Goal: Task Accomplishment & Management: Manage account settings

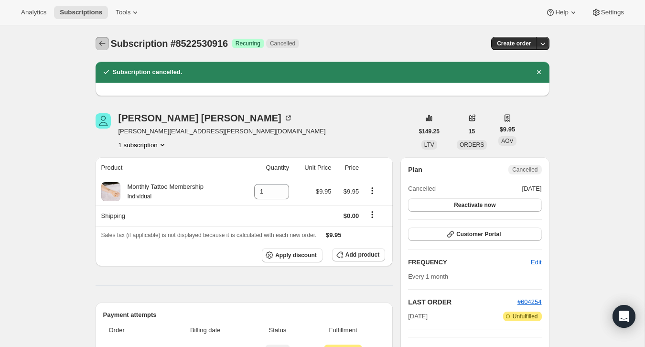
click at [99, 41] on icon "Subscriptions" at bounding box center [102, 44] width 10 height 10
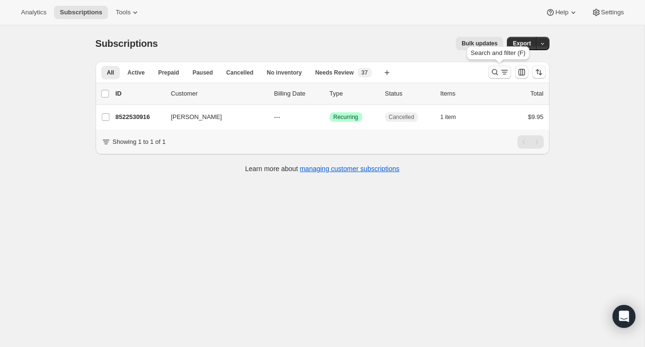
click at [492, 75] on icon "Search and filter results" at bounding box center [495, 72] width 10 height 10
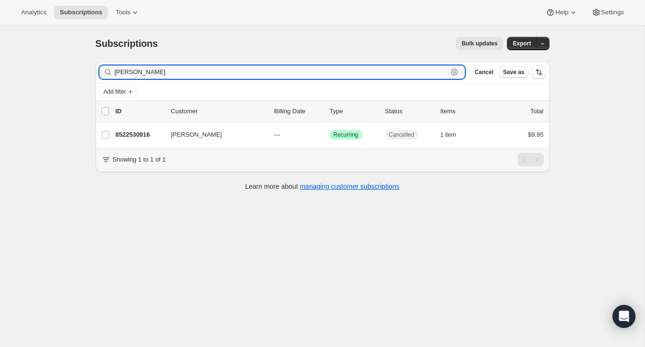
click at [458, 72] on icon "button" at bounding box center [455, 72] width 10 height 10
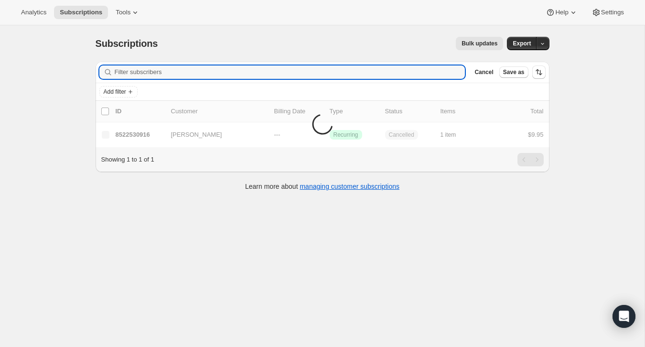
paste input "[EMAIL_ADDRESS][DOMAIN_NAME]"
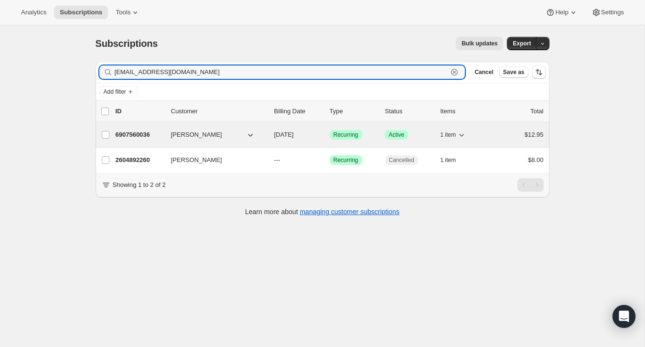
type input "[EMAIL_ADDRESS][DOMAIN_NAME]"
click at [494, 140] on div "6907560036 [PERSON_NAME] [DATE] Success Recurring Success Active 1 item $12.95" at bounding box center [330, 134] width 428 height 13
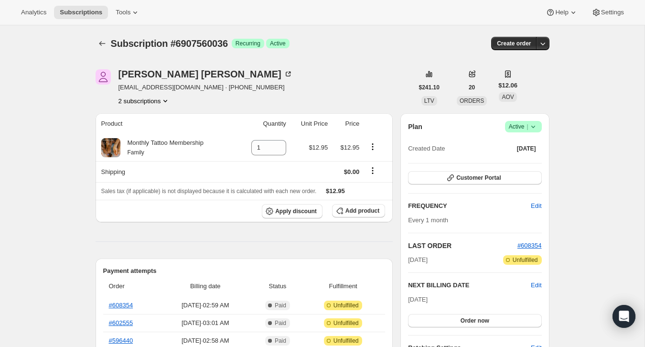
click at [515, 130] on span "Active |" at bounding box center [523, 127] width 29 height 10
click at [506, 160] on span "Cancel subscription" at bounding box center [521, 161] width 54 height 7
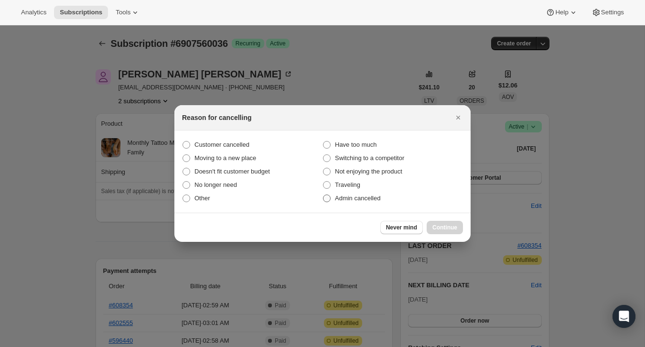
click at [403, 202] on label "Admin cancelled" at bounding box center [392, 198] width 140 height 13
click at [323, 195] on input "Admin cancelled" at bounding box center [323, 194] width 0 height 0
radio input "true"
click at [451, 226] on span "Continue" at bounding box center [444, 228] width 25 height 8
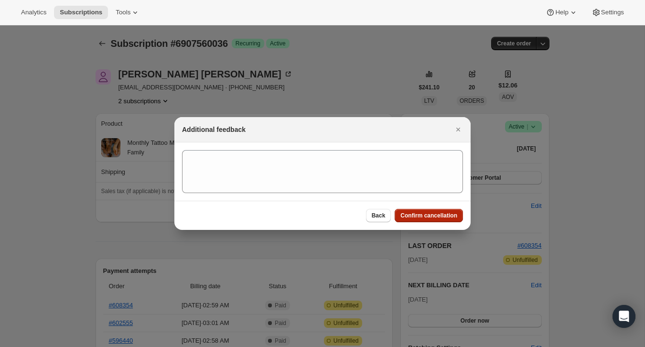
click at [451, 213] on span "Confirm cancellation" at bounding box center [428, 216] width 57 height 8
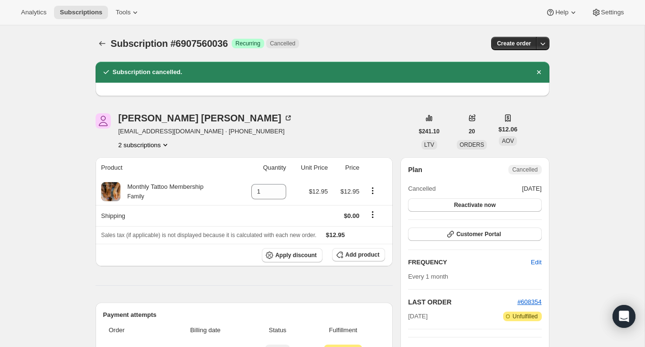
click at [102, 34] on div "Subscription #6907560036. This page is ready Subscription #6907560036 Success R…" at bounding box center [323, 43] width 454 height 36
click at [102, 43] on icon "Subscriptions" at bounding box center [102, 43] width 6 height 5
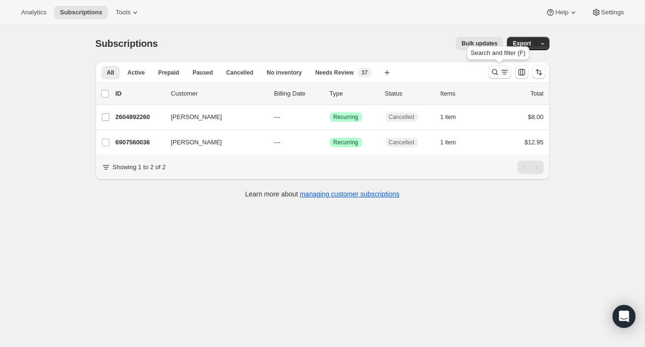
click at [496, 70] on icon "Search and filter results" at bounding box center [495, 72] width 10 height 10
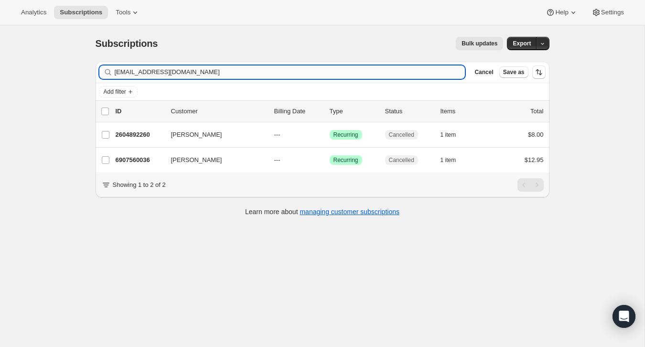
click at [418, 75] on input "[EMAIL_ADDRESS][DOMAIN_NAME]" at bounding box center [290, 71] width 351 height 13
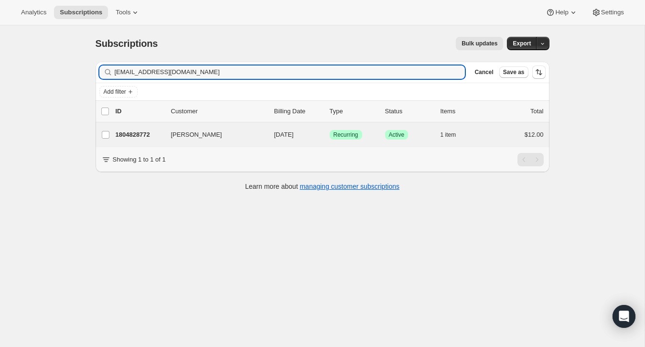
type input "[EMAIL_ADDRESS][DOMAIN_NAME]"
click at [499, 124] on div "[PERSON_NAME] 1804828772 [PERSON_NAME] [DATE] Success Recurring Success Active …" at bounding box center [323, 134] width 454 height 25
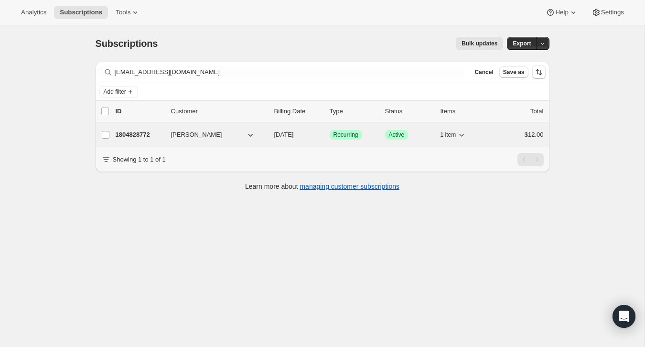
click at [501, 132] on div "$12.00" at bounding box center [520, 135] width 48 height 10
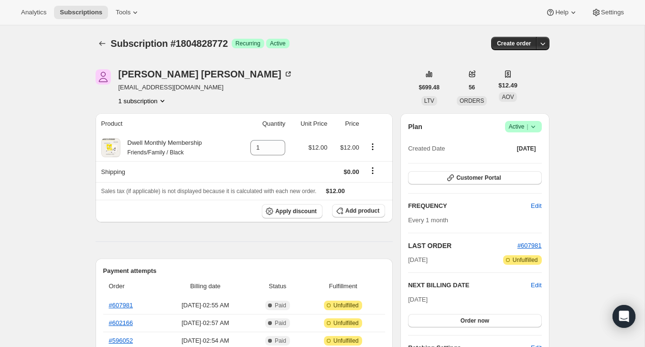
click at [541, 122] on div "Plan Success Active | Created Date [DATE] Customer Portal FREQUENCY Edit Every …" at bounding box center [474, 260] width 149 height 295
click at [535, 121] on span "Success Active |" at bounding box center [523, 126] width 37 height 11
click at [520, 163] on span "Cancel subscription" at bounding box center [521, 161] width 54 height 7
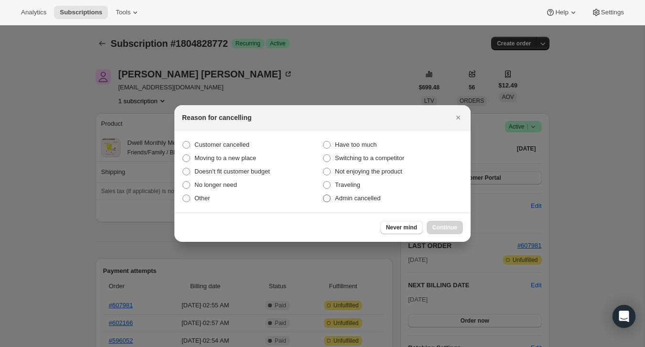
click at [386, 200] on label "Admin cancelled" at bounding box center [392, 198] width 140 height 13
click at [323, 195] on input "Admin cancelled" at bounding box center [323, 194] width 0 height 0
radio input "true"
click at [433, 223] on button "Continue" at bounding box center [445, 227] width 36 height 13
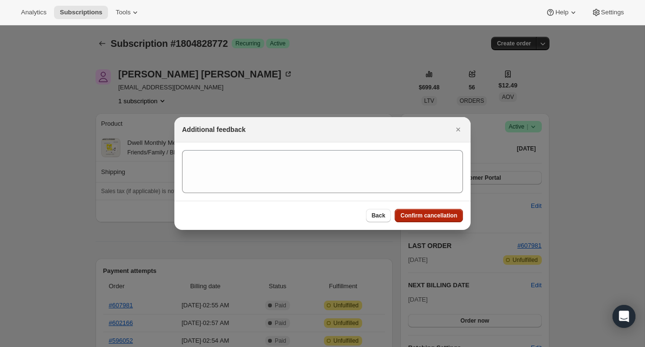
click at [427, 213] on span "Confirm cancellation" at bounding box center [428, 216] width 57 height 8
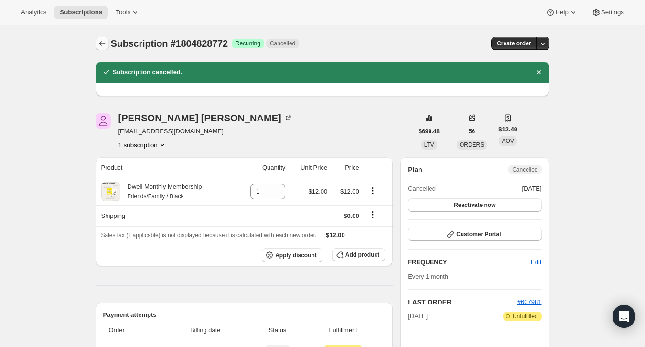
click at [103, 41] on icon "Subscriptions" at bounding box center [102, 44] width 10 height 10
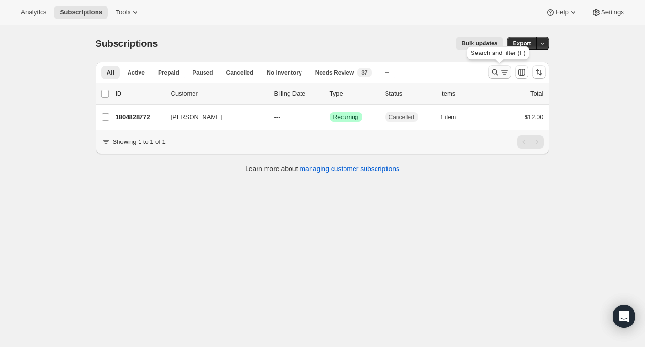
click at [509, 68] on button "Search and filter results" at bounding box center [499, 71] width 23 height 13
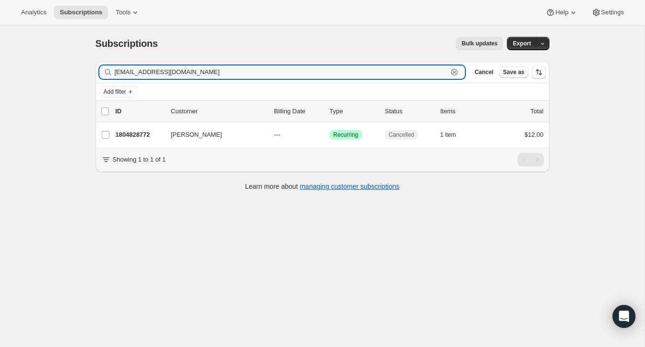
click at [458, 74] on icon "button" at bounding box center [455, 72] width 10 height 10
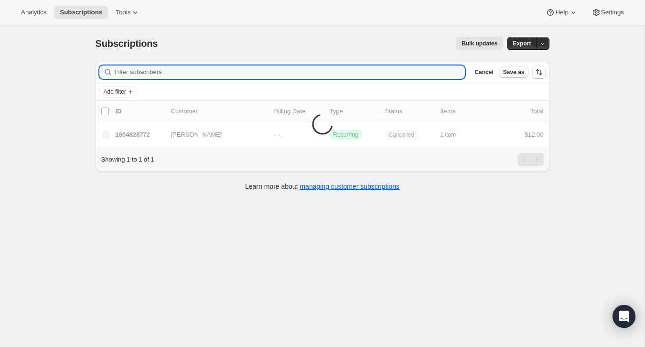
paste input "[EMAIL_ADDRESS][DOMAIN_NAME]"
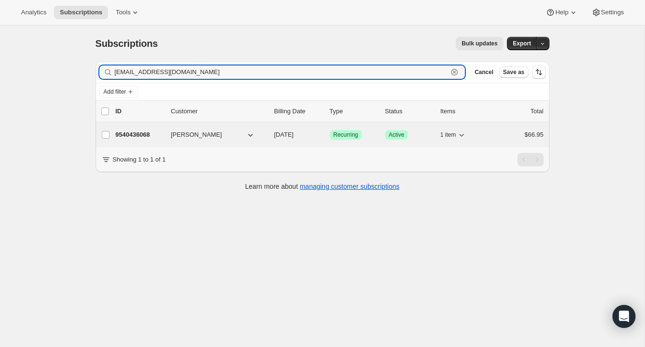
type input "[EMAIL_ADDRESS][DOMAIN_NAME]"
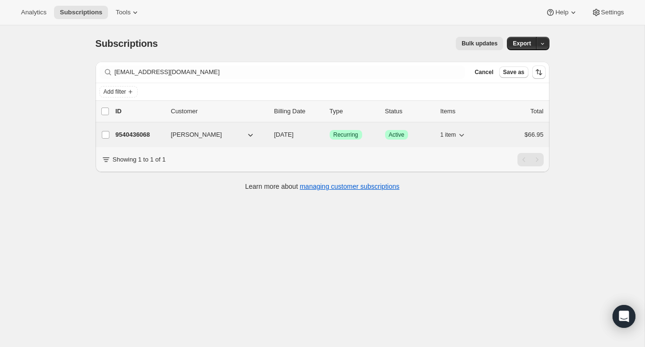
click at [488, 136] on div "9540436068 [PERSON_NAME] [DATE] Success Recurring Success Active 1 item $66.95" at bounding box center [330, 134] width 428 height 13
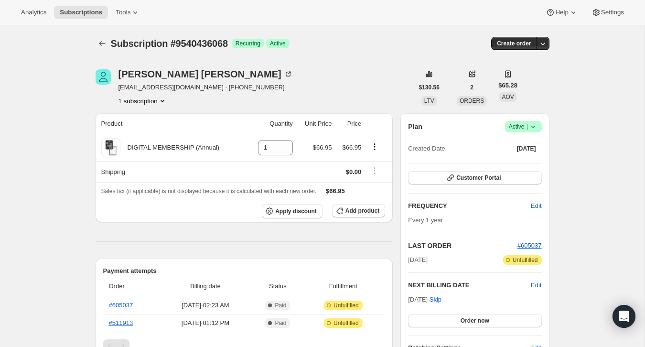
click at [533, 125] on icon at bounding box center [533, 127] width 10 height 10
click at [514, 160] on span "Cancel subscription" at bounding box center [521, 161] width 54 height 7
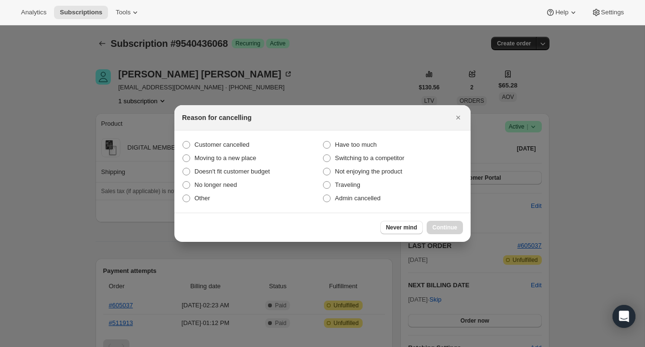
click at [408, 205] on section "Customer cancelled Have too much Moving to a new place Switching to a competito…" at bounding box center [322, 171] width 296 height 82
click at [396, 201] on label "Admin cancelled" at bounding box center [392, 198] width 140 height 13
click at [323, 195] on input "Admin cancelled" at bounding box center [323, 194] width 0 height 0
radio input "true"
click at [441, 227] on span "Continue" at bounding box center [444, 228] width 25 height 8
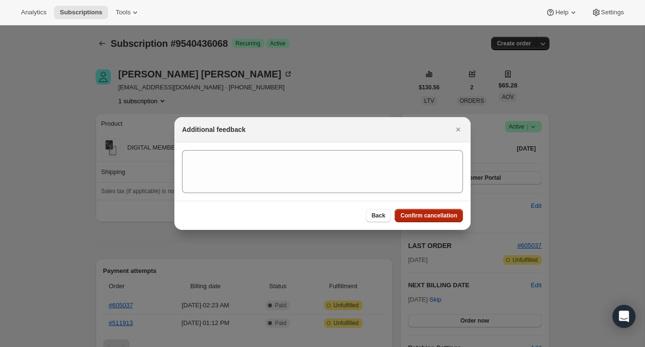
click at [441, 216] on span "Confirm cancellation" at bounding box center [428, 216] width 57 height 8
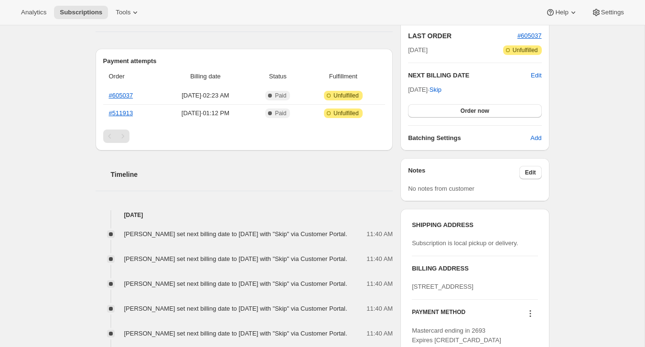
scroll to position [211, 0]
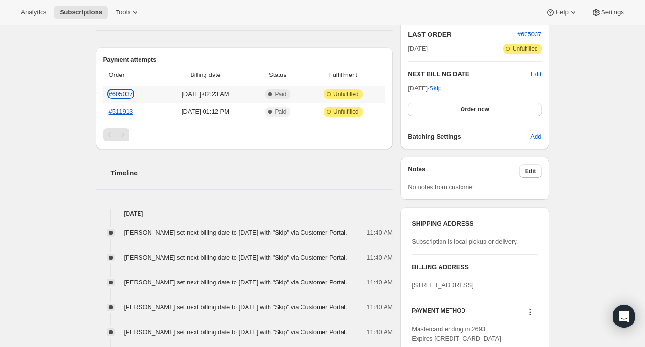
click at [119, 92] on link "#605037" at bounding box center [121, 93] width 24 height 7
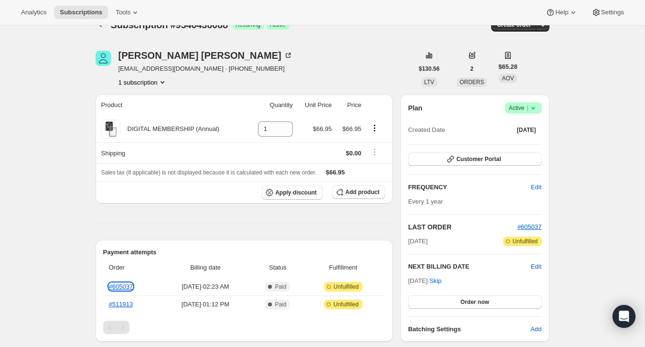
scroll to position [0, 0]
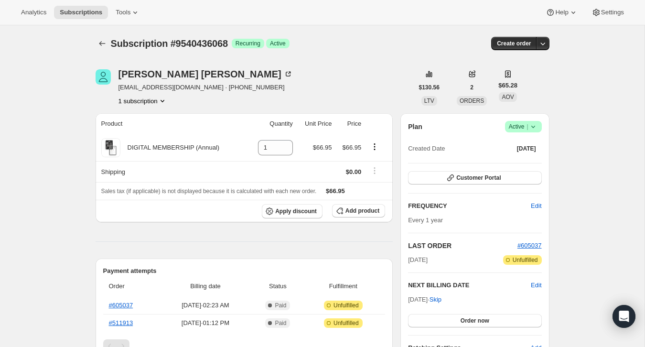
click at [523, 127] on span "Active |" at bounding box center [523, 127] width 29 height 10
click at [522, 168] on button "Cancel subscription" at bounding box center [521, 161] width 60 height 15
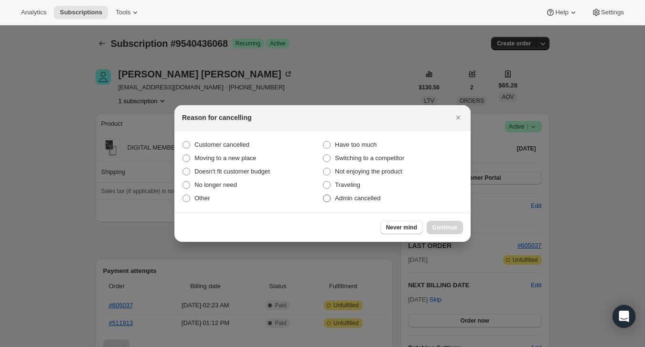
click at [389, 193] on label "Admin cancelled" at bounding box center [392, 198] width 140 height 13
click at [323, 194] on input "Admin cancelled" at bounding box center [323, 194] width 0 height 0
radio input "true"
click at [454, 231] on button "Continue" at bounding box center [445, 227] width 36 height 13
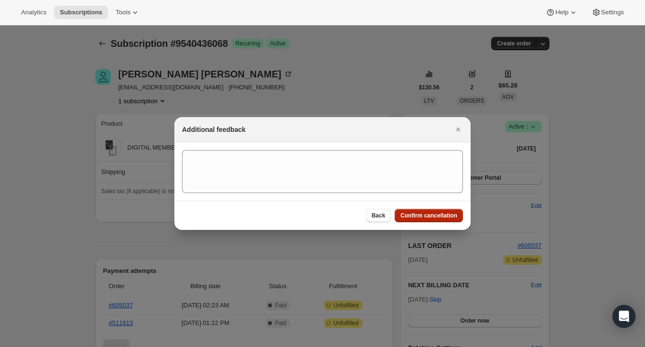
click at [454, 215] on span "Confirm cancellation" at bounding box center [428, 216] width 57 height 8
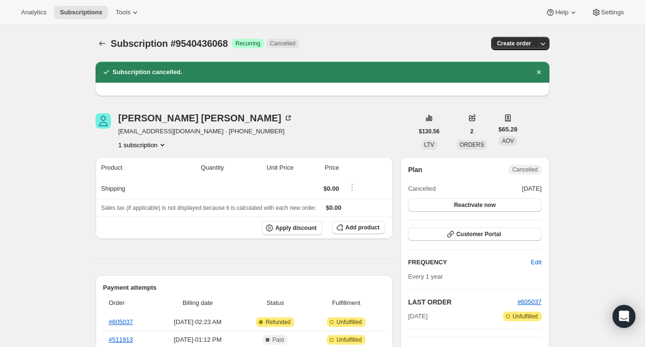
click at [97, 32] on div "Subscription #9540436068. This page is ready Subscription #9540436068 Success R…" at bounding box center [323, 43] width 454 height 36
click at [98, 42] on icon "Subscriptions" at bounding box center [102, 44] width 10 height 10
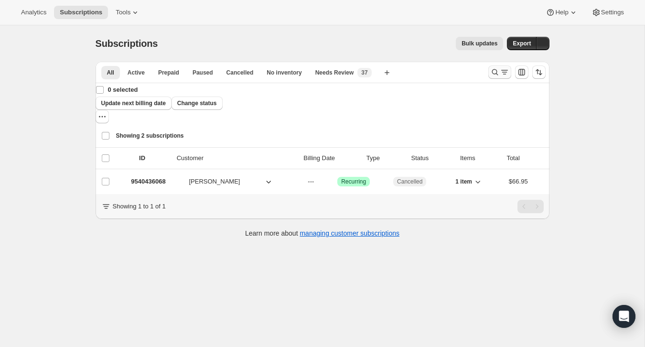
click at [497, 71] on icon "Search and filter results" at bounding box center [495, 72] width 10 height 10
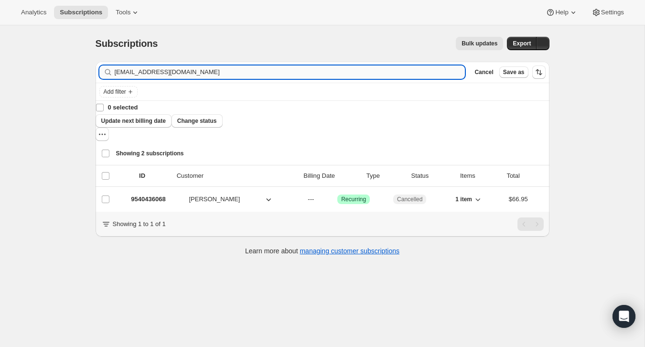
click at [421, 72] on input "[EMAIL_ADDRESS][DOMAIN_NAME]" at bounding box center [290, 71] width 351 height 13
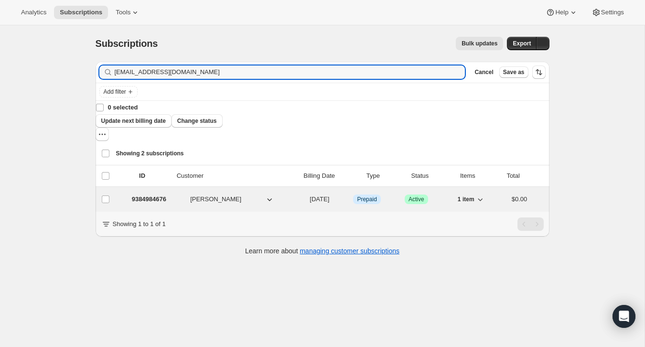
type input "ryancru@msn.com"
click at [486, 193] on div "1 item" at bounding box center [470, 199] width 36 height 13
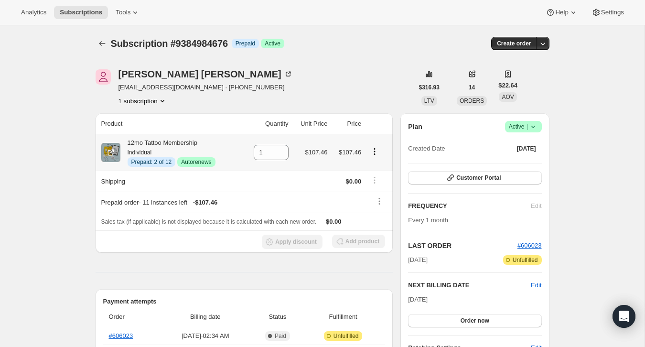
click at [374, 151] on icon "Product actions" at bounding box center [375, 152] width 10 height 10
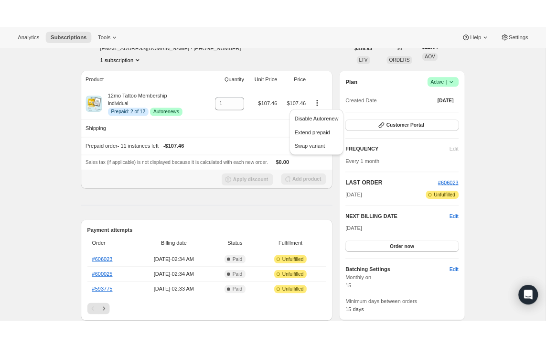
scroll to position [64, 0]
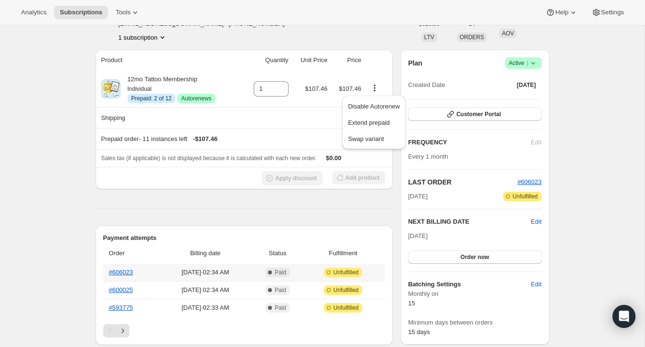
click at [137, 269] on th "#606023" at bounding box center [131, 272] width 56 height 17
click at [129, 269] on link "#606023" at bounding box center [121, 272] width 24 height 7
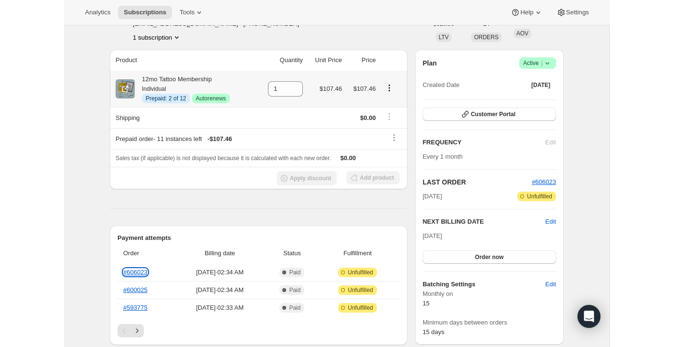
scroll to position [0, 0]
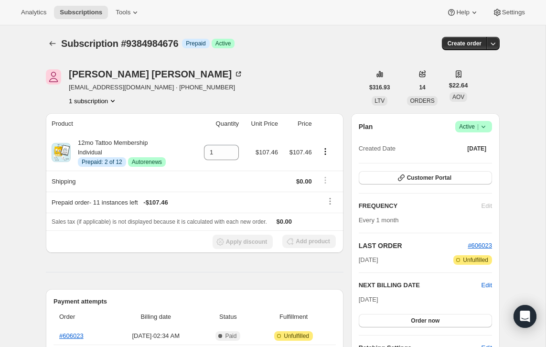
click at [484, 122] on icon at bounding box center [484, 127] width 10 height 10
click at [471, 157] on span "Cancel subscription" at bounding box center [471, 162] width 54 height 10
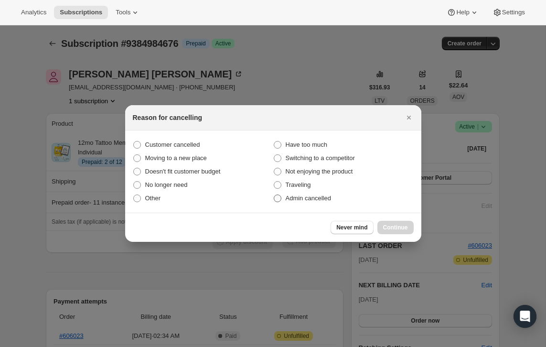
click at [350, 203] on label "Admin cancelled" at bounding box center [343, 198] width 140 height 13
click at [274, 195] on input "Admin cancelled" at bounding box center [274, 194] width 0 height 0
radio input "true"
click at [399, 223] on button "Continue" at bounding box center [395, 227] width 36 height 13
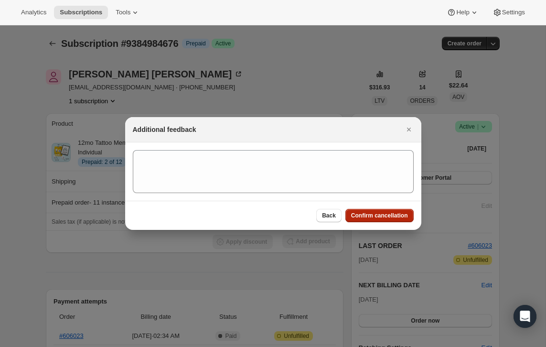
click at [399, 211] on button "Confirm cancellation" at bounding box center [379, 215] width 68 height 13
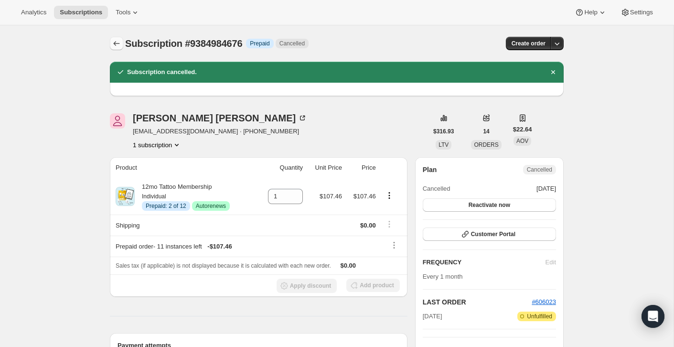
click at [123, 44] on button "Subscriptions" at bounding box center [116, 43] width 13 height 13
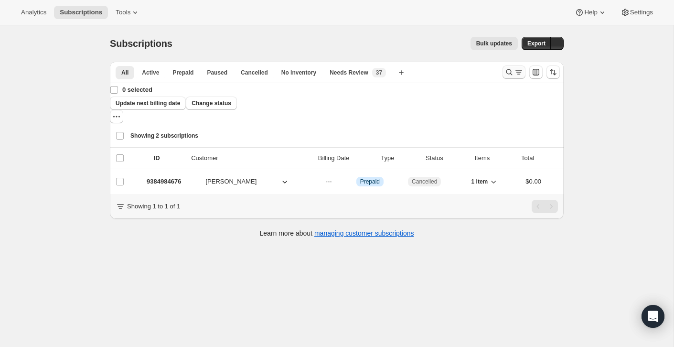
click at [506, 75] on icon "Search and filter results" at bounding box center [510, 72] width 10 height 10
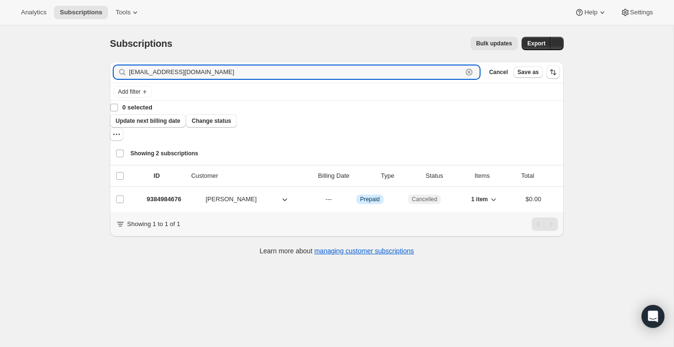
click at [471, 71] on icon "button" at bounding box center [469, 72] width 7 height 7
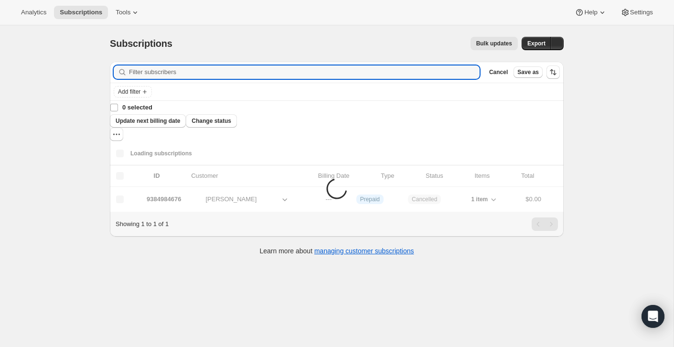
paste input "rcgodsproperty@sbcglobal.net"
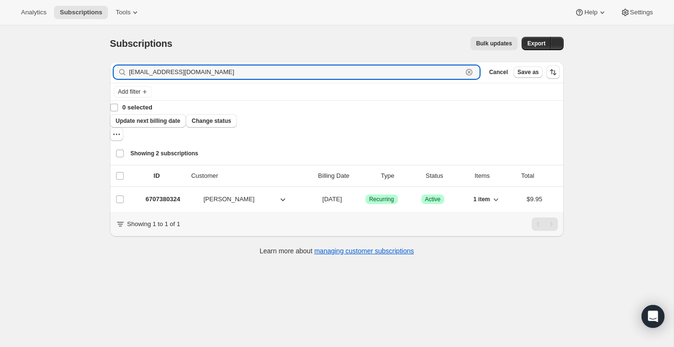
type input "rcgodsproperty@sbcglobal.net"
click at [527, 194] on div "$9.95" at bounding box center [535, 199] width 16 height 10
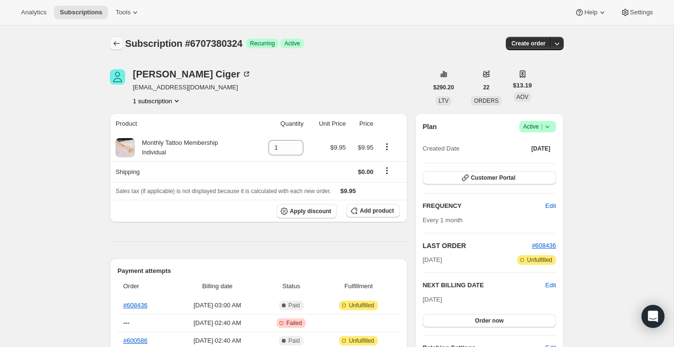
click at [115, 49] on button "Subscriptions" at bounding box center [116, 43] width 13 height 13
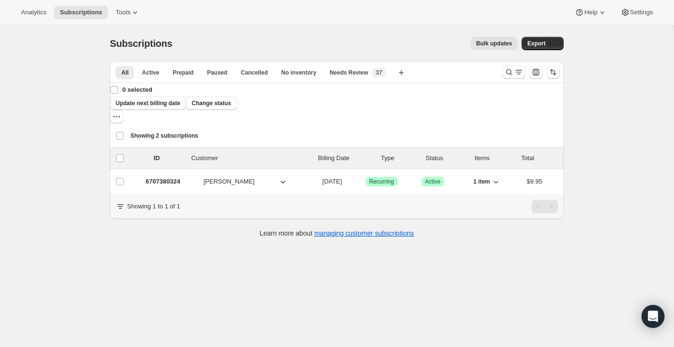
click at [503, 148] on div "list header ID Customer Billing Date Type Status Items Total" at bounding box center [337, 158] width 454 height 21
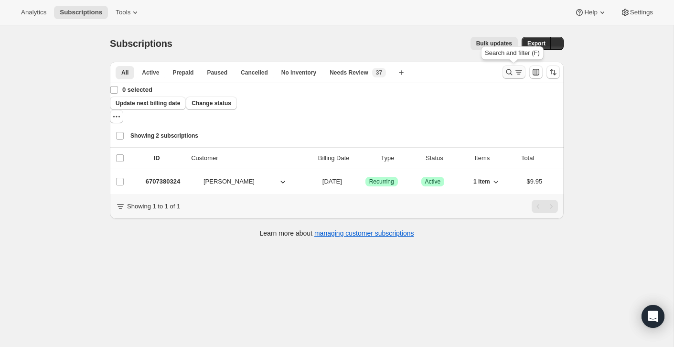
click at [507, 70] on icon "Search and filter results" at bounding box center [509, 72] width 6 height 6
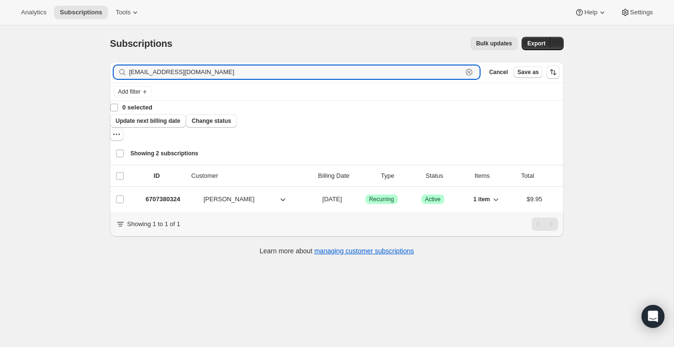
click at [467, 74] on icon "button" at bounding box center [469, 72] width 10 height 10
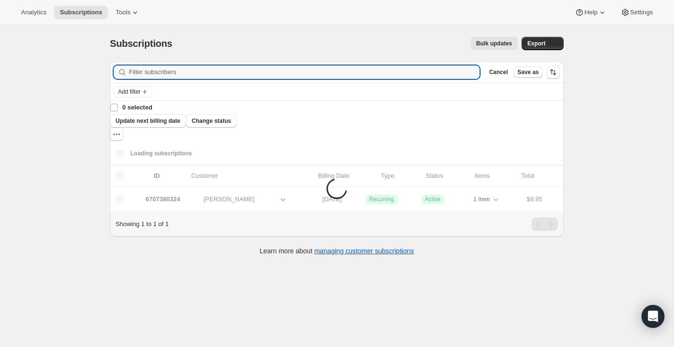
paste input "ryancru@msn.com"
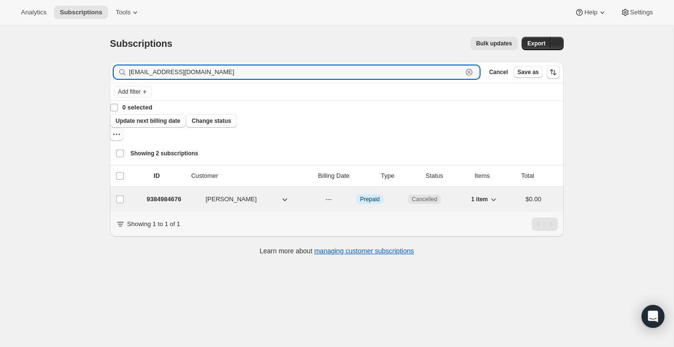
type input "ryancru@msn.com"
click at [526, 194] on div "$0.00" at bounding box center [534, 199] width 16 height 10
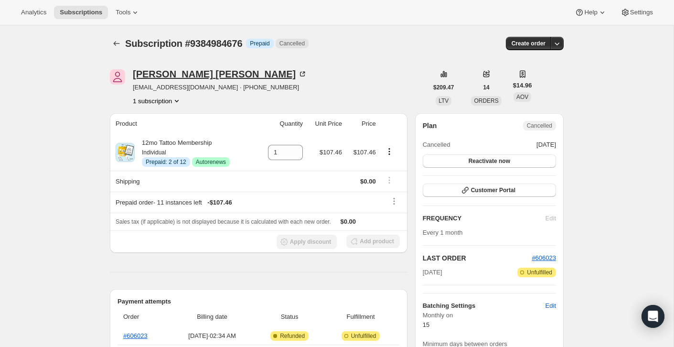
click at [298, 75] on icon at bounding box center [303, 74] width 10 height 10
